Goal: Check status: Check status

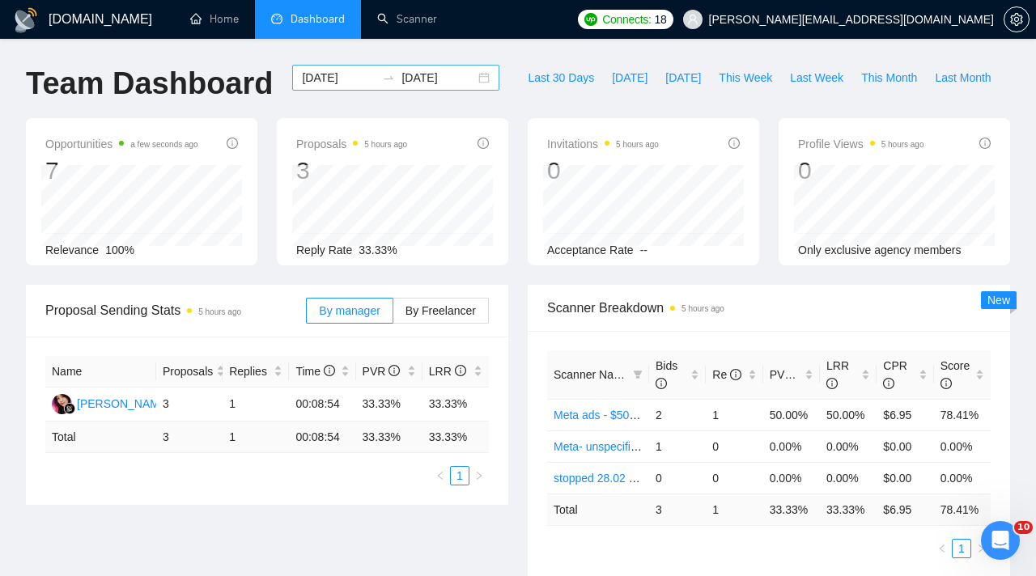
click at [352, 83] on input "[DATE]" at bounding box center [339, 78] width 74 height 18
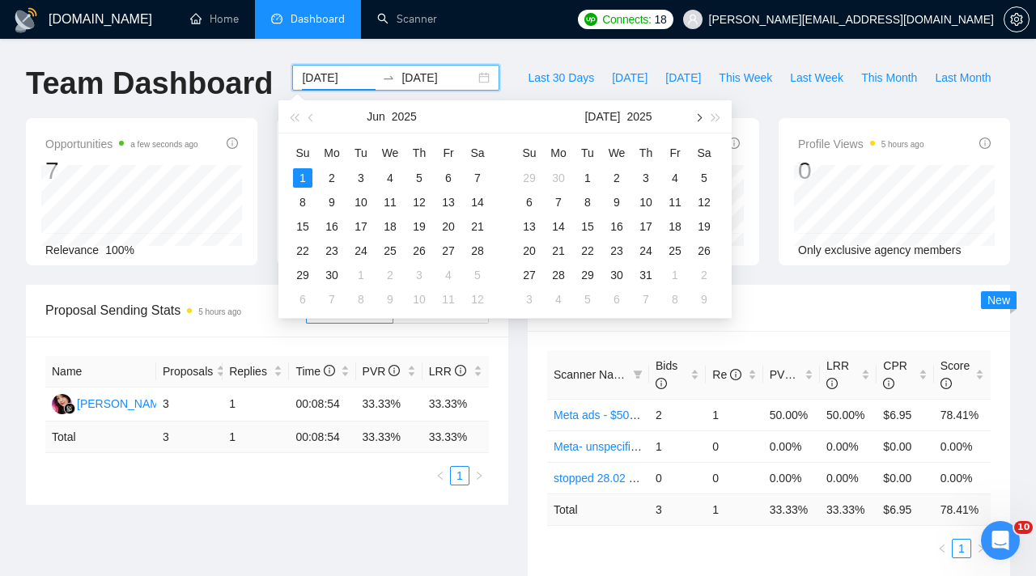
click at [698, 113] on button "button" at bounding box center [698, 116] width 18 height 32
type input "[DATE]"
click at [484, 277] on div "30" at bounding box center [477, 275] width 19 height 19
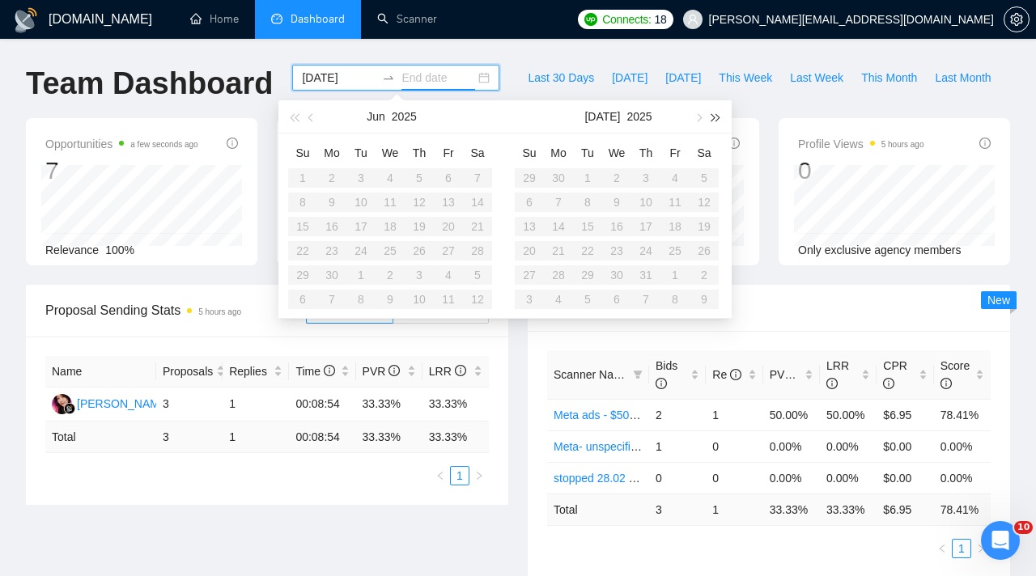
click at [708, 111] on button "button" at bounding box center [717, 116] width 18 height 32
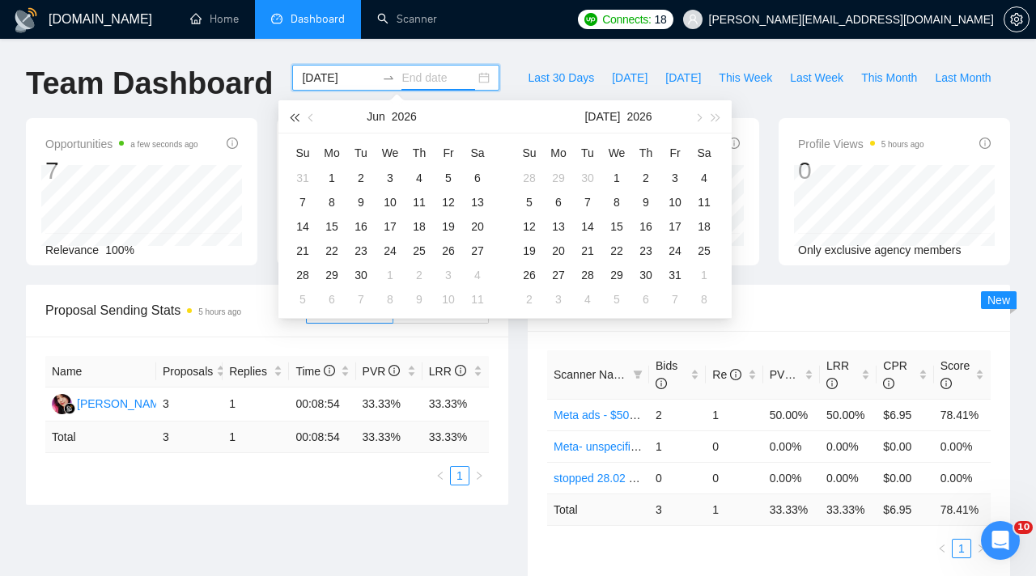
click at [289, 119] on button "button" at bounding box center [294, 116] width 18 height 32
click at [697, 115] on span "button" at bounding box center [698, 117] width 8 height 8
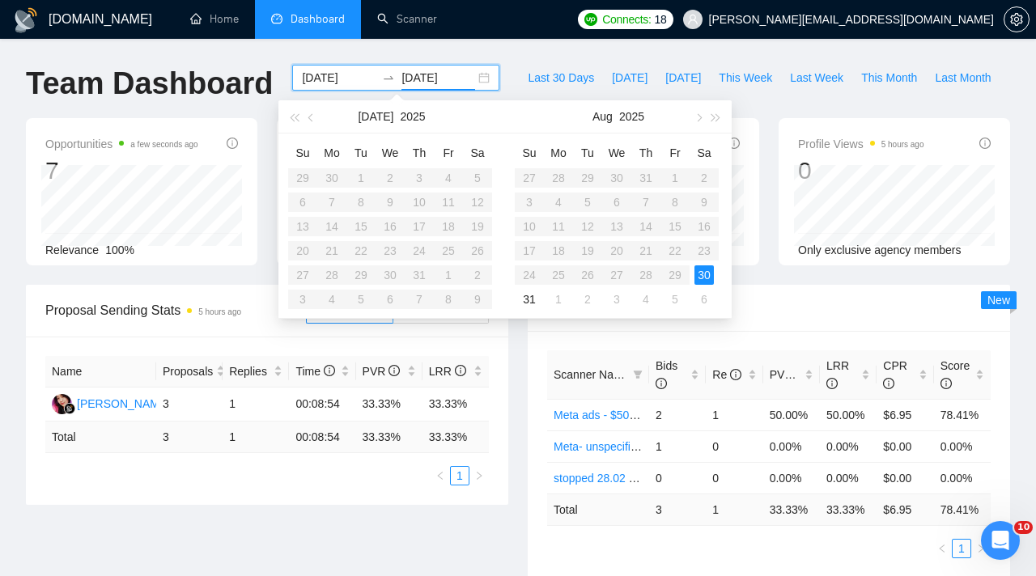
type input "[DATE]"
click at [705, 277] on div "30" at bounding box center [704, 275] width 19 height 19
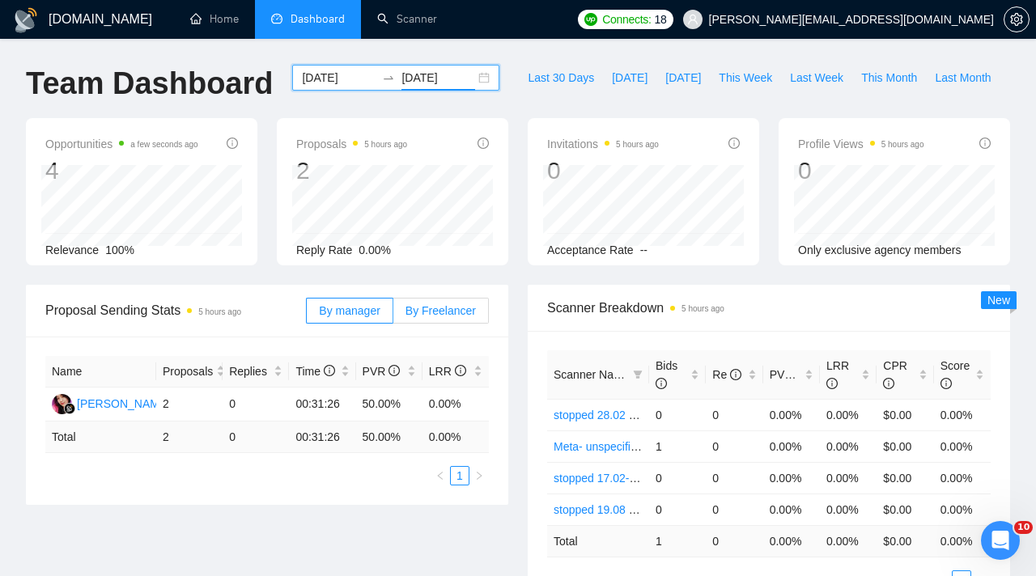
click at [428, 304] on span "By Freelancer" at bounding box center [441, 310] width 70 height 13
click at [393, 315] on input "By Freelancer" at bounding box center [393, 315] width 0 height 0
click at [343, 69] on input "[DATE]" at bounding box center [339, 78] width 74 height 18
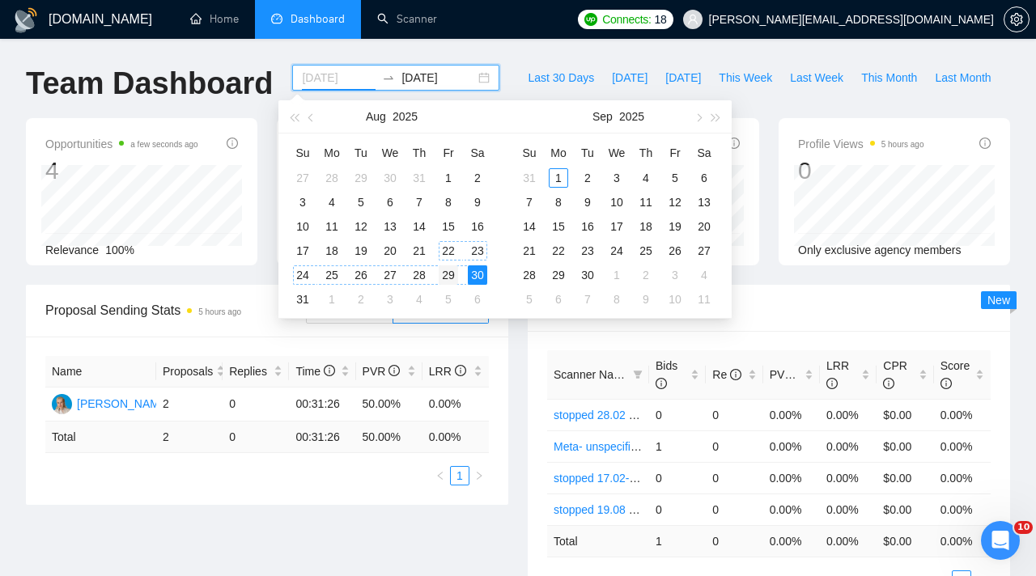
type input "[DATE]"
click at [450, 275] on div "29" at bounding box center [448, 275] width 19 height 19
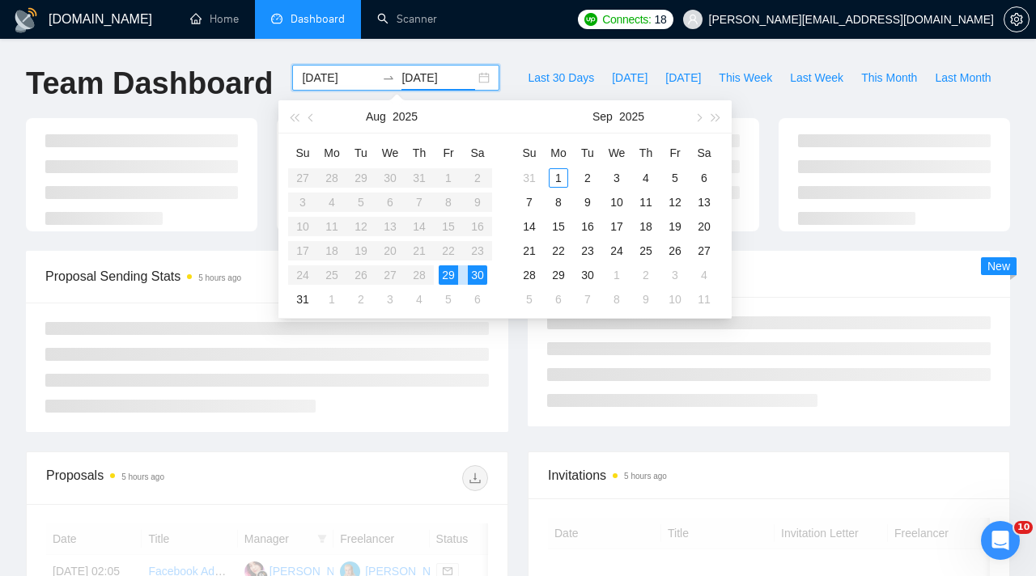
click at [450, 275] on div "29" at bounding box center [448, 275] width 19 height 19
type input "[DATE]"
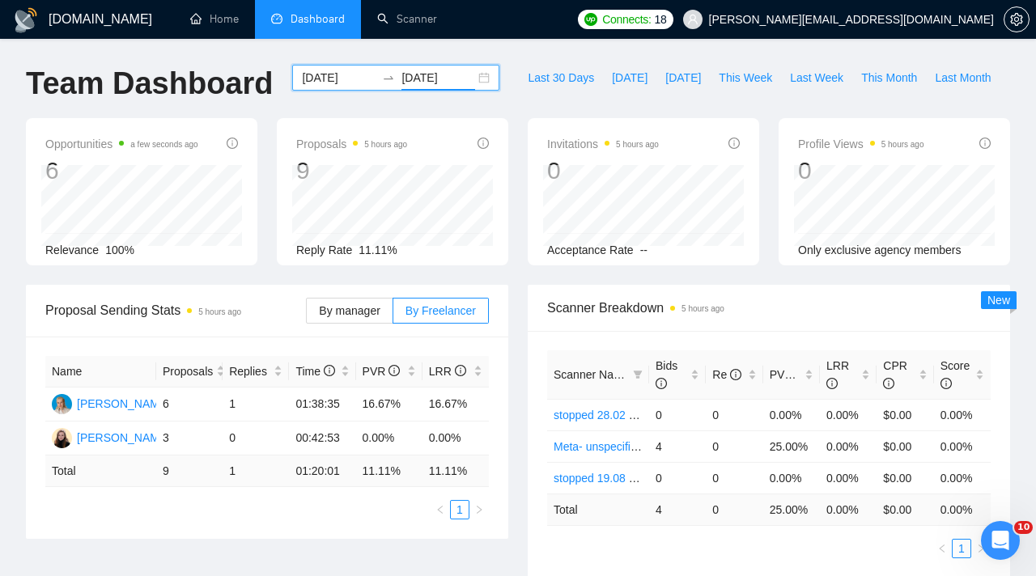
click at [351, 87] on div "[DATE] [DATE]" at bounding box center [395, 78] width 207 height 26
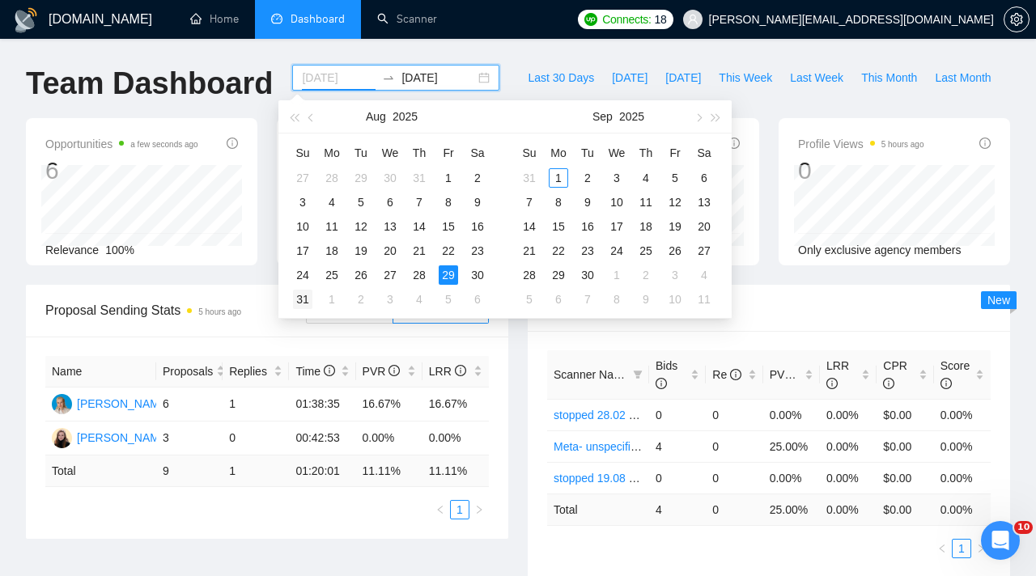
type input "[DATE]"
click at [304, 302] on div "31" at bounding box center [302, 299] width 19 height 19
type input "[DATE]"
